Goal: Task Accomplishment & Management: Manage account settings

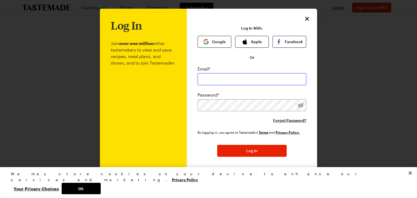
click at [242, 79] on input "email" at bounding box center [251, 79] width 108 height 12
type input "[EMAIL_ADDRESS][DOMAIN_NAME]"
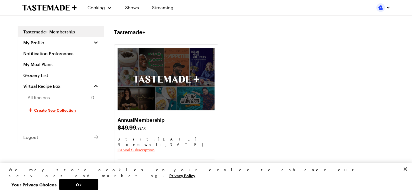
click at [138, 150] on span "Cancel Subscription" at bounding box center [136, 149] width 37 height 5
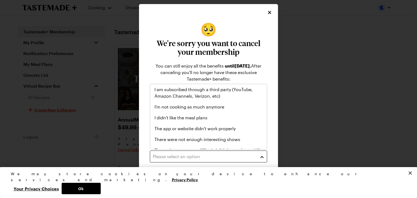
click at [251, 156] on div "Please select an option" at bounding box center [204, 156] width 103 height 7
click at [184, 110] on div "I'm not cooking as much anymore" at bounding box center [208, 106] width 117 height 11
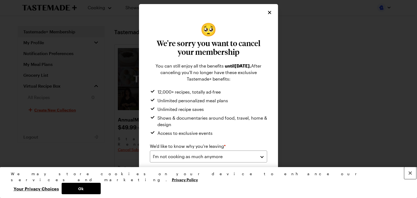
click at [411, 179] on button "Close" at bounding box center [410, 173] width 12 height 12
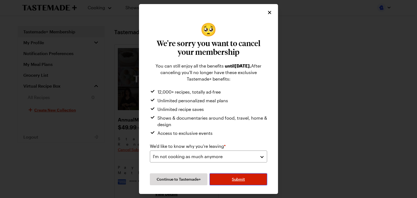
click at [255, 179] on button "Submit" at bounding box center [237, 179] width 57 height 12
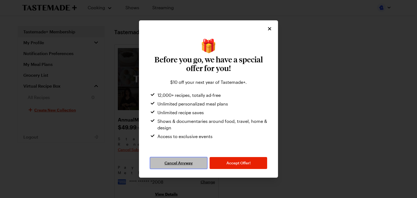
click at [169, 162] on span "Cancel Anyway" at bounding box center [178, 162] width 28 height 5
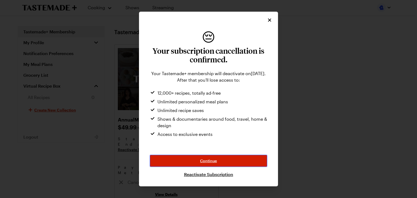
click at [226, 160] on button "Continue" at bounding box center [208, 161] width 117 height 12
